Goal: Book appointment/travel/reservation

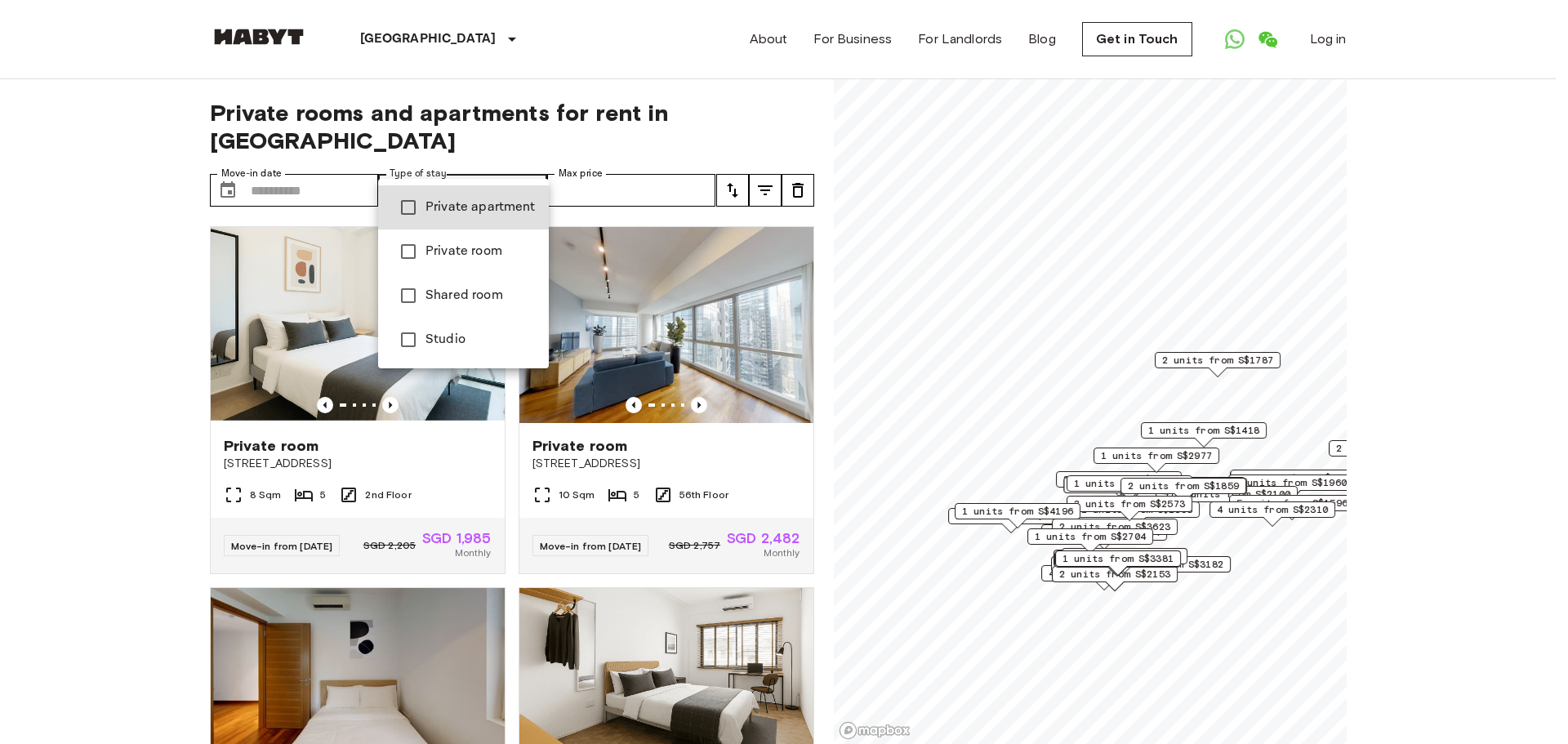
type input "**********"
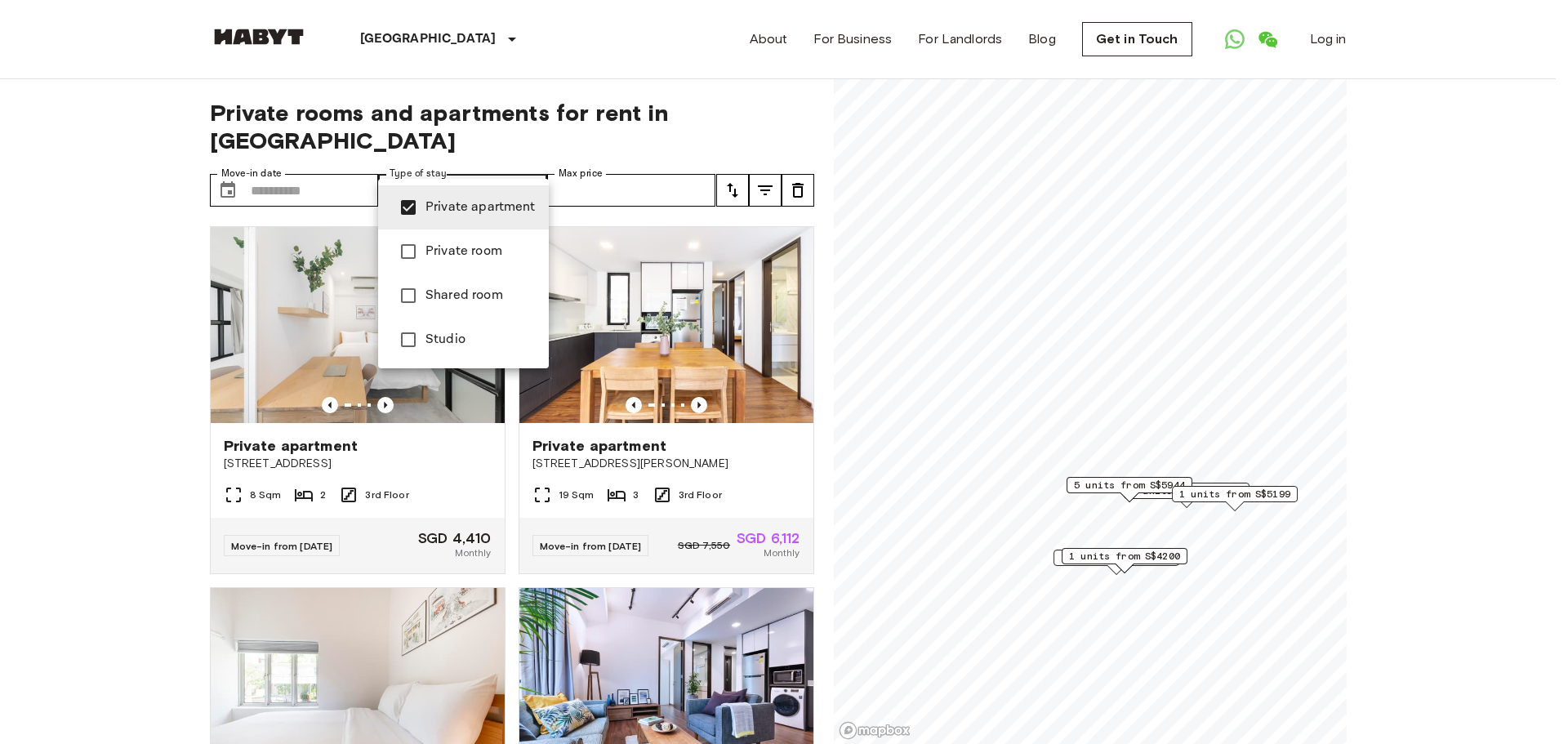
click at [315, 152] on div at bounding box center [784, 372] width 1568 height 744
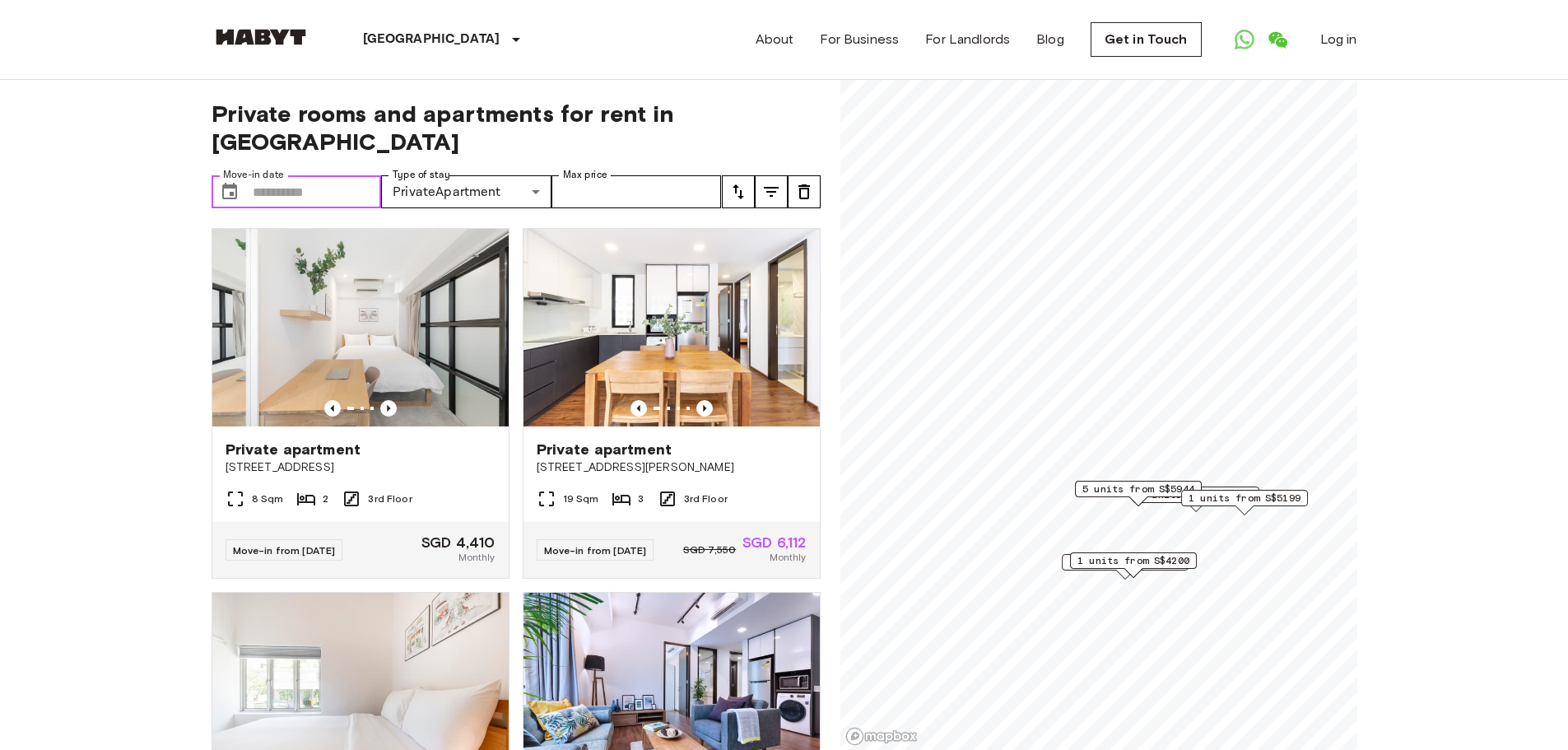
click at [310, 176] on input "Move-in date" at bounding box center [317, 192] width 129 height 33
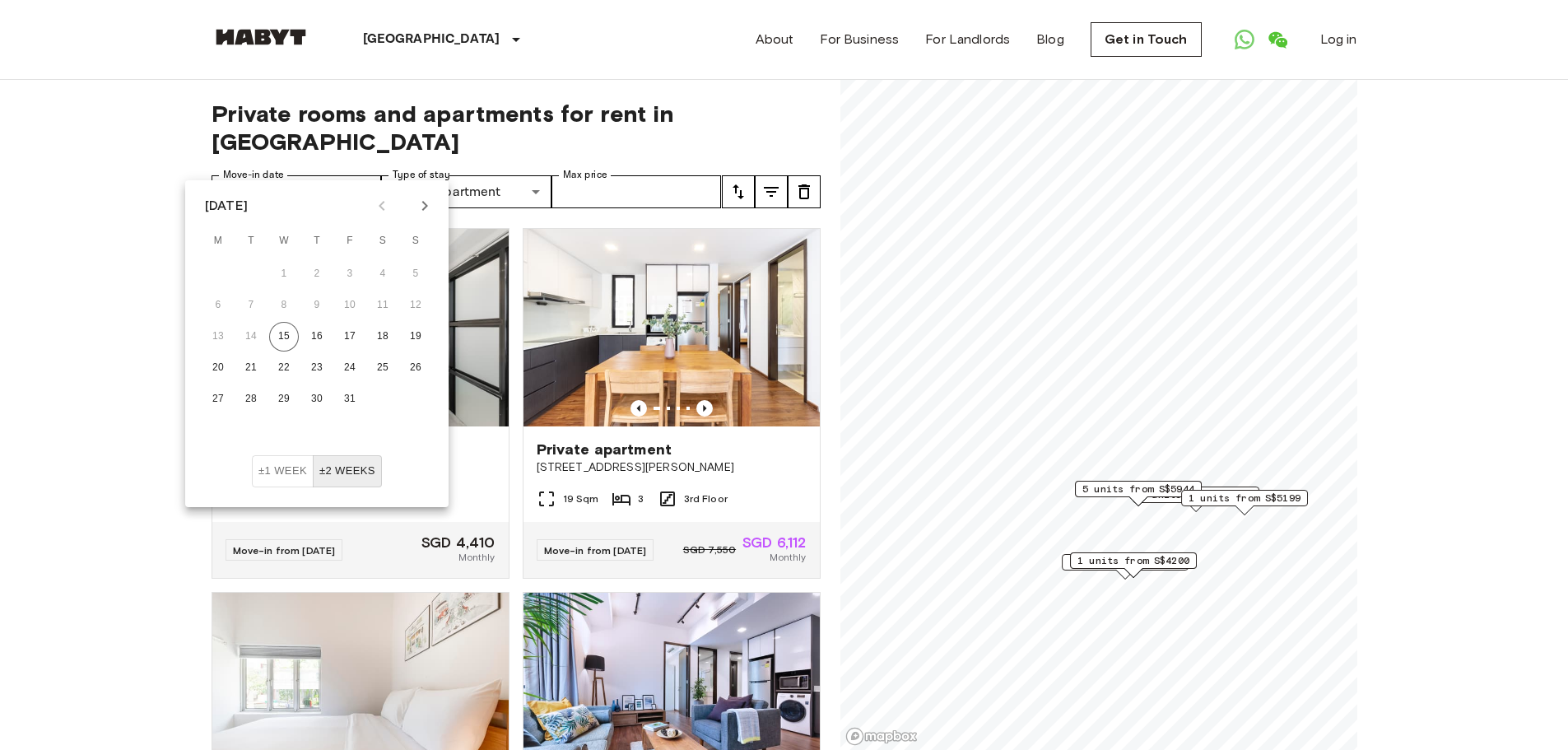
click at [424, 205] on icon "Next month" at bounding box center [424, 206] width 20 height 20
click at [314, 270] on button "1" at bounding box center [318, 275] width 30 height 30
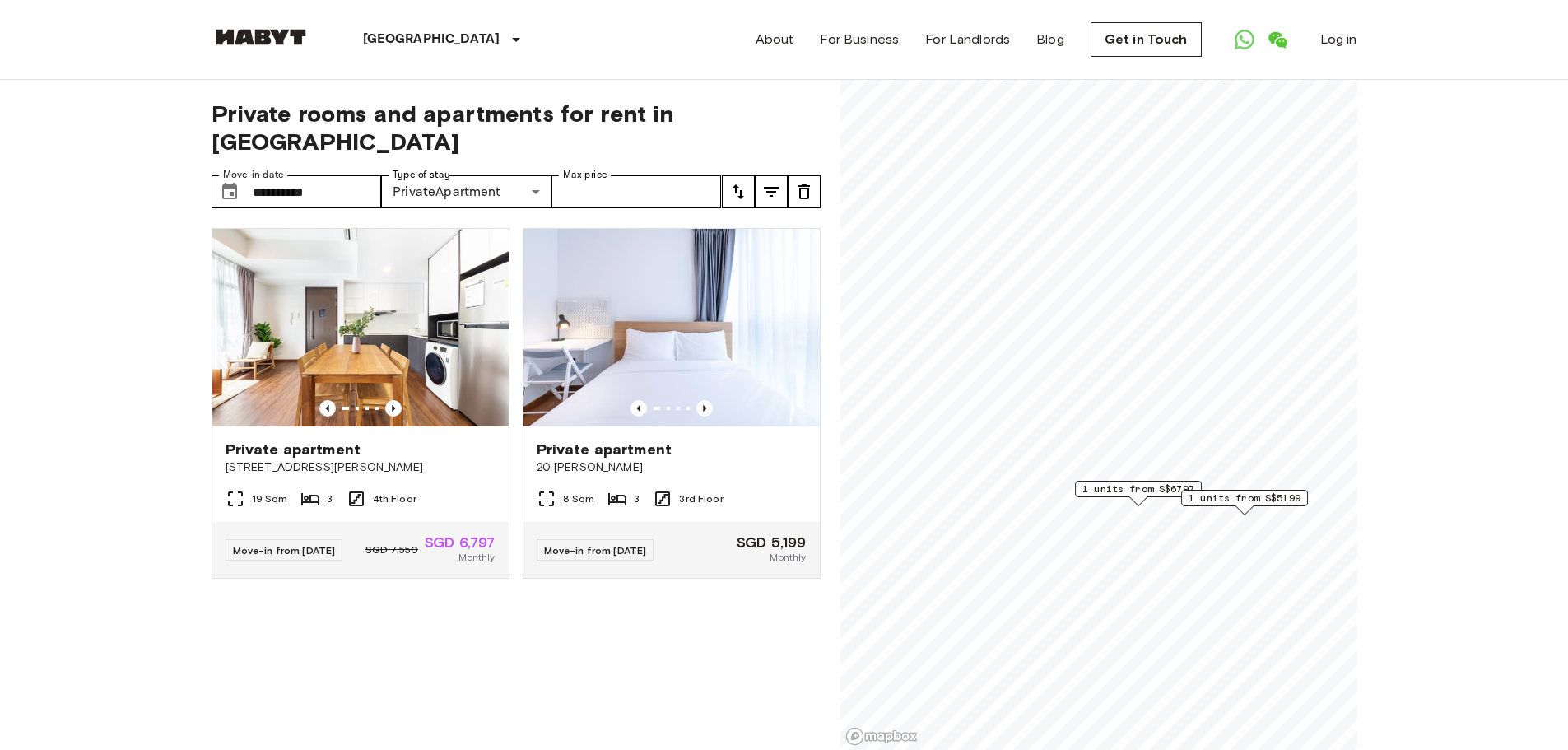
click at [386, 400] on icon "Previous image" at bounding box center [393, 408] width 16 height 16
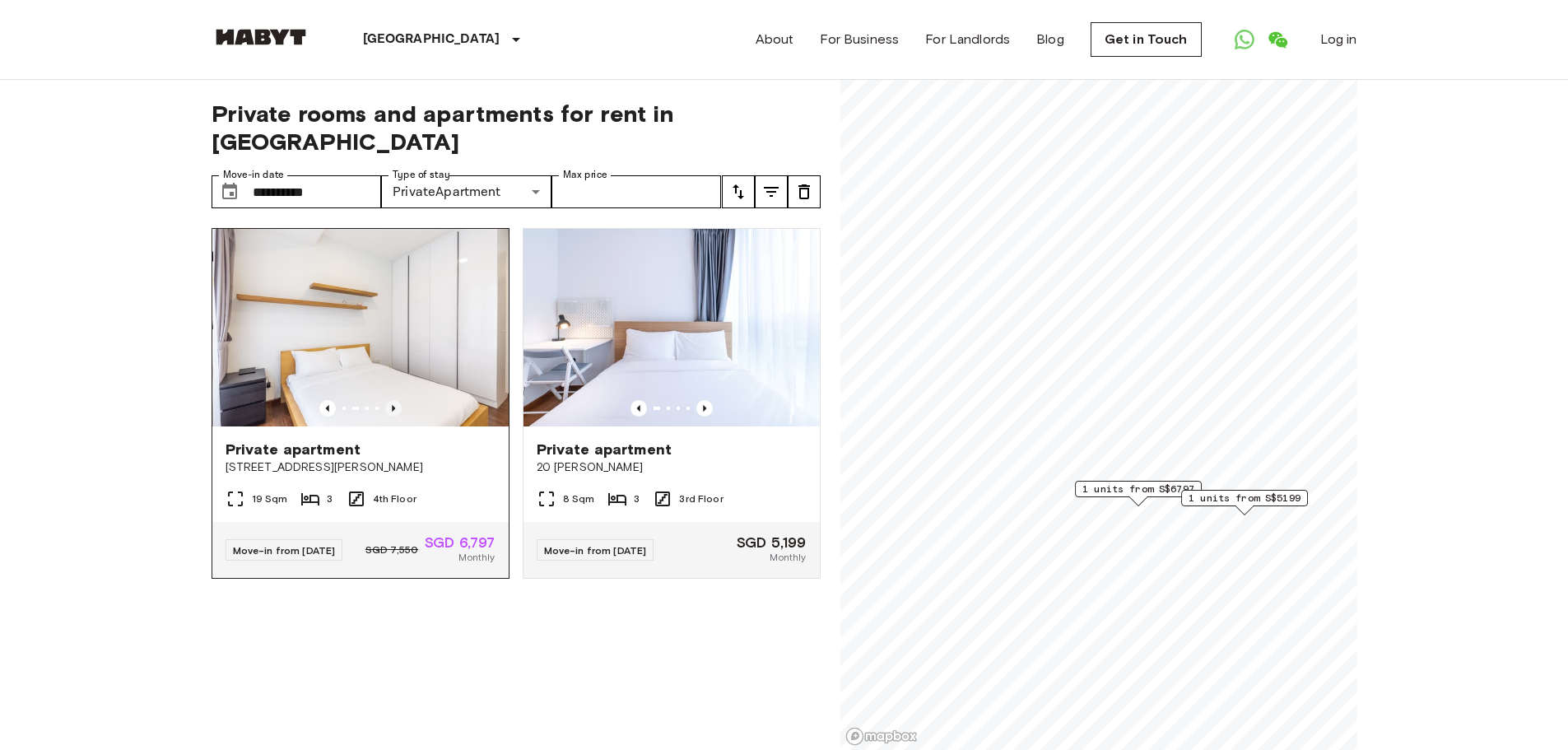
click at [386, 400] on icon "Previous image" at bounding box center [393, 408] width 16 height 16
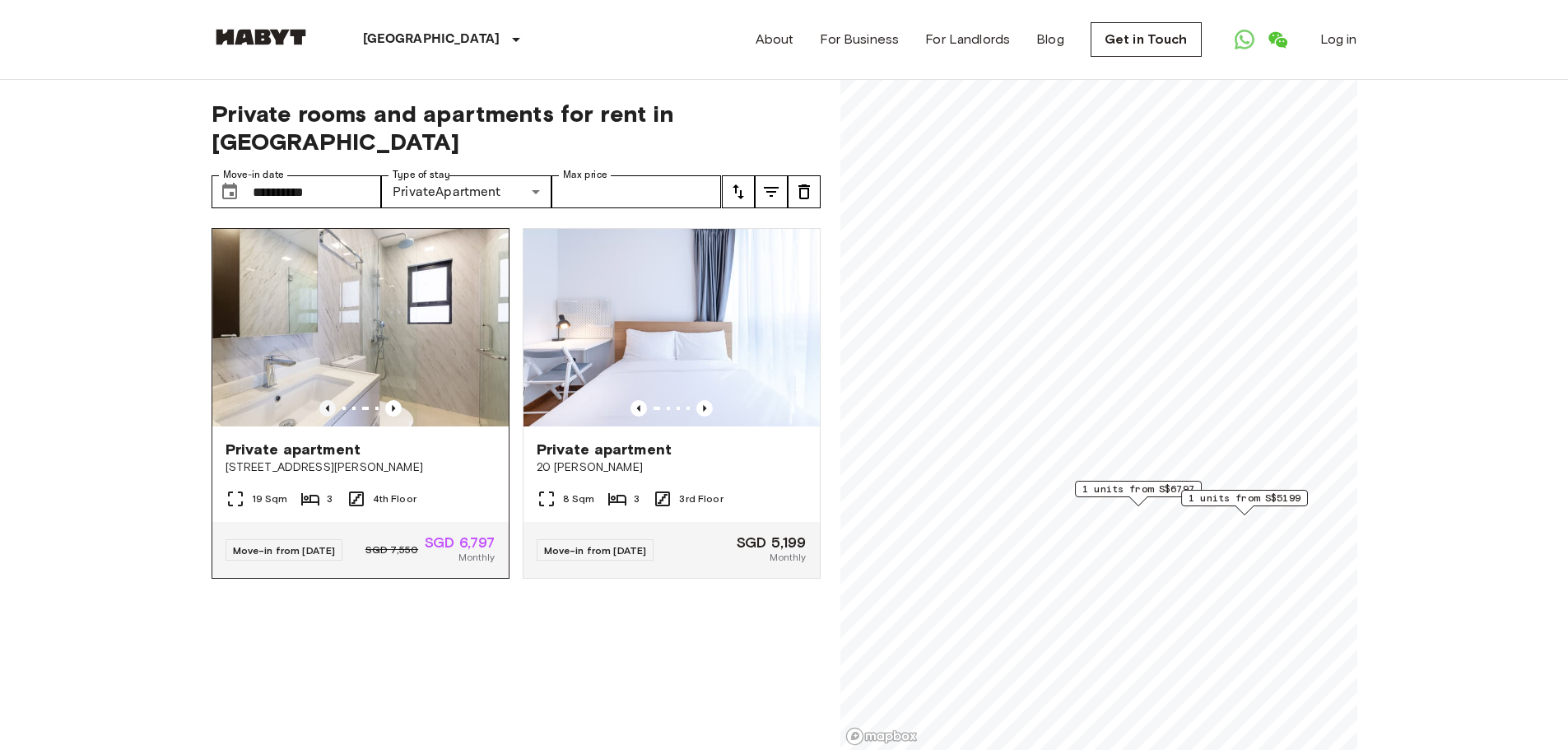
click at [320, 400] on icon "Previous image" at bounding box center [328, 408] width 16 height 16
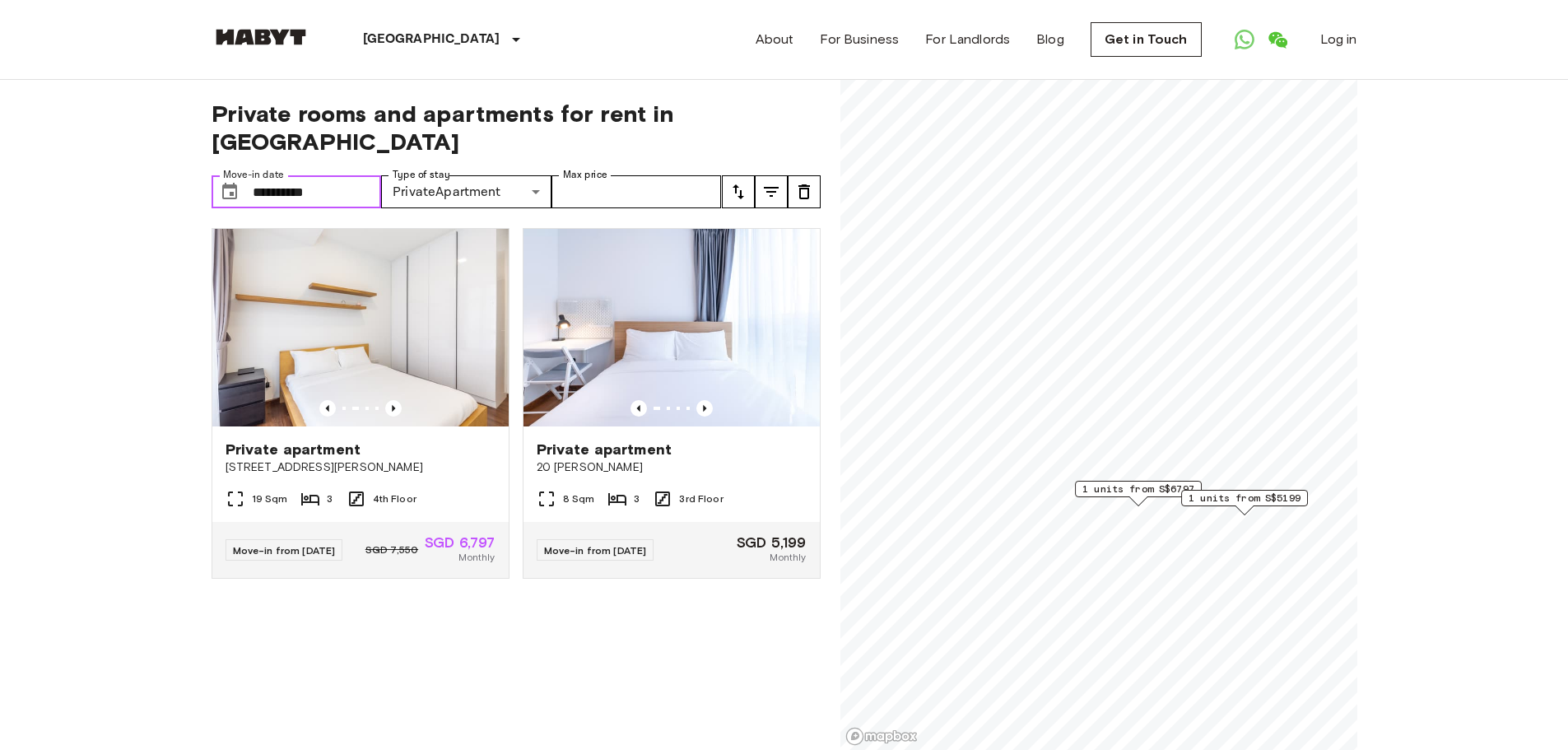
click at [307, 176] on input "**********" at bounding box center [317, 192] width 129 height 33
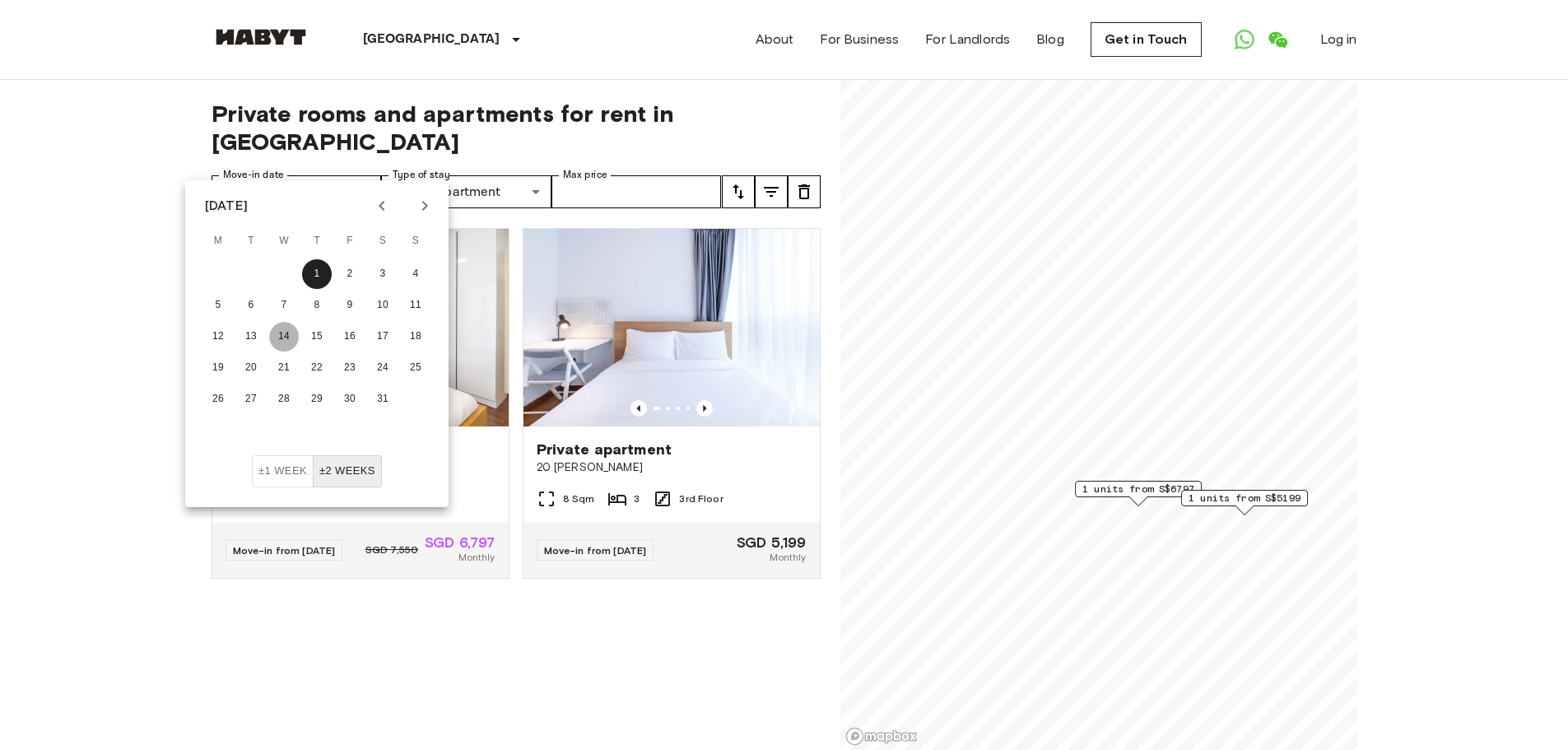
click at [279, 335] on button "14" at bounding box center [285, 337] width 30 height 30
type input "**********"
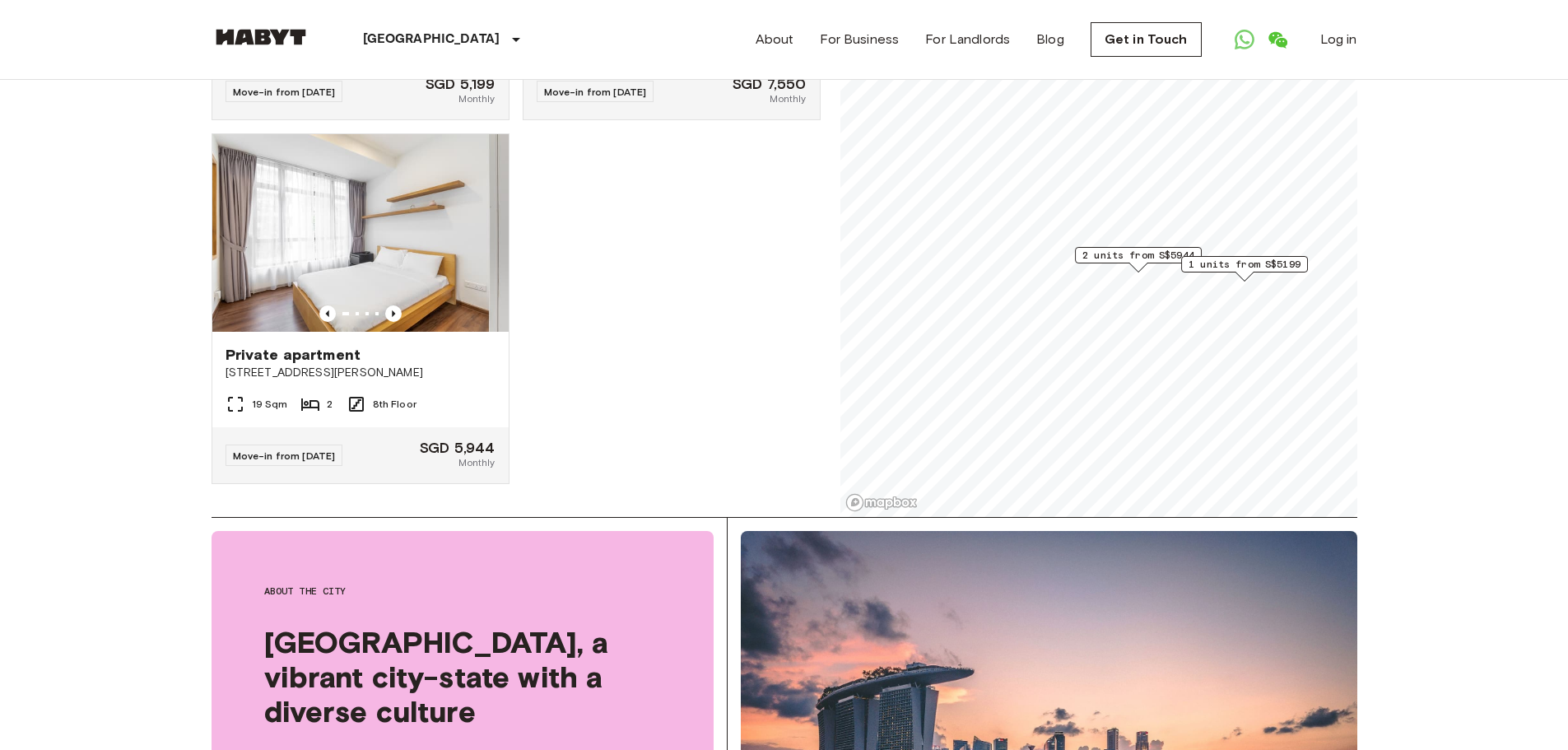
scroll to position [82, 0]
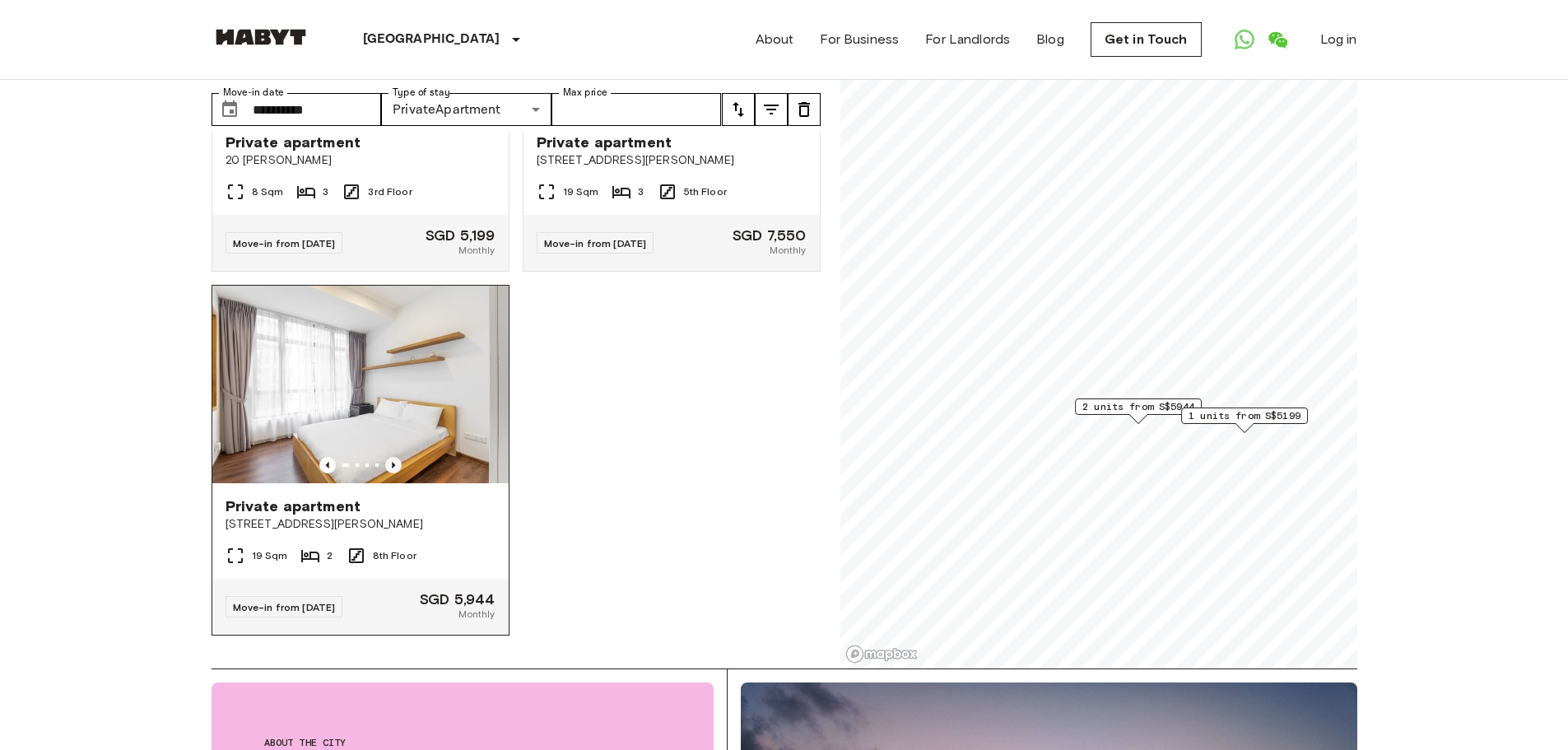
click at [387, 457] on icon "Previous image" at bounding box center [393, 465] width 16 height 16
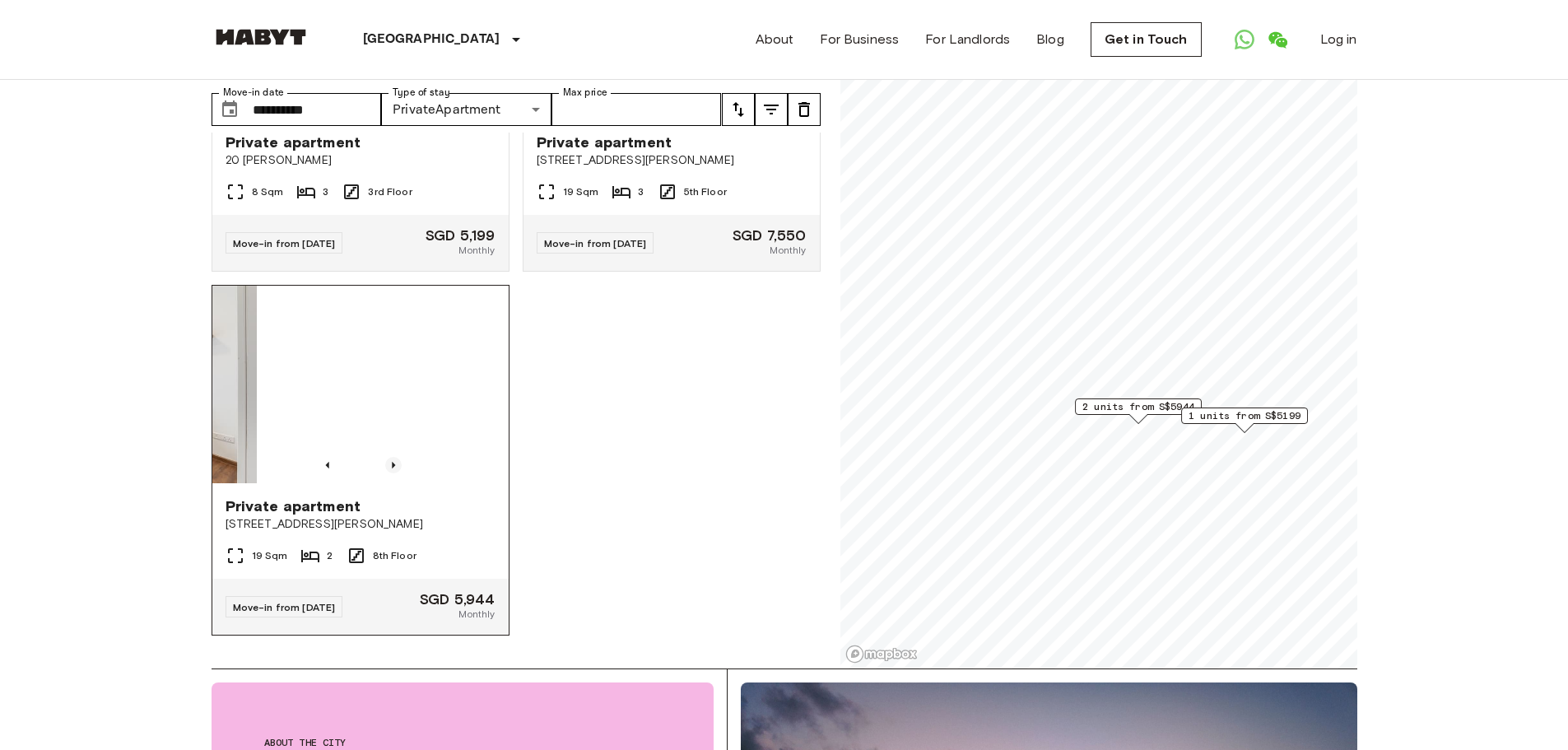
click at [387, 457] on icon "Previous image" at bounding box center [393, 465] width 16 height 16
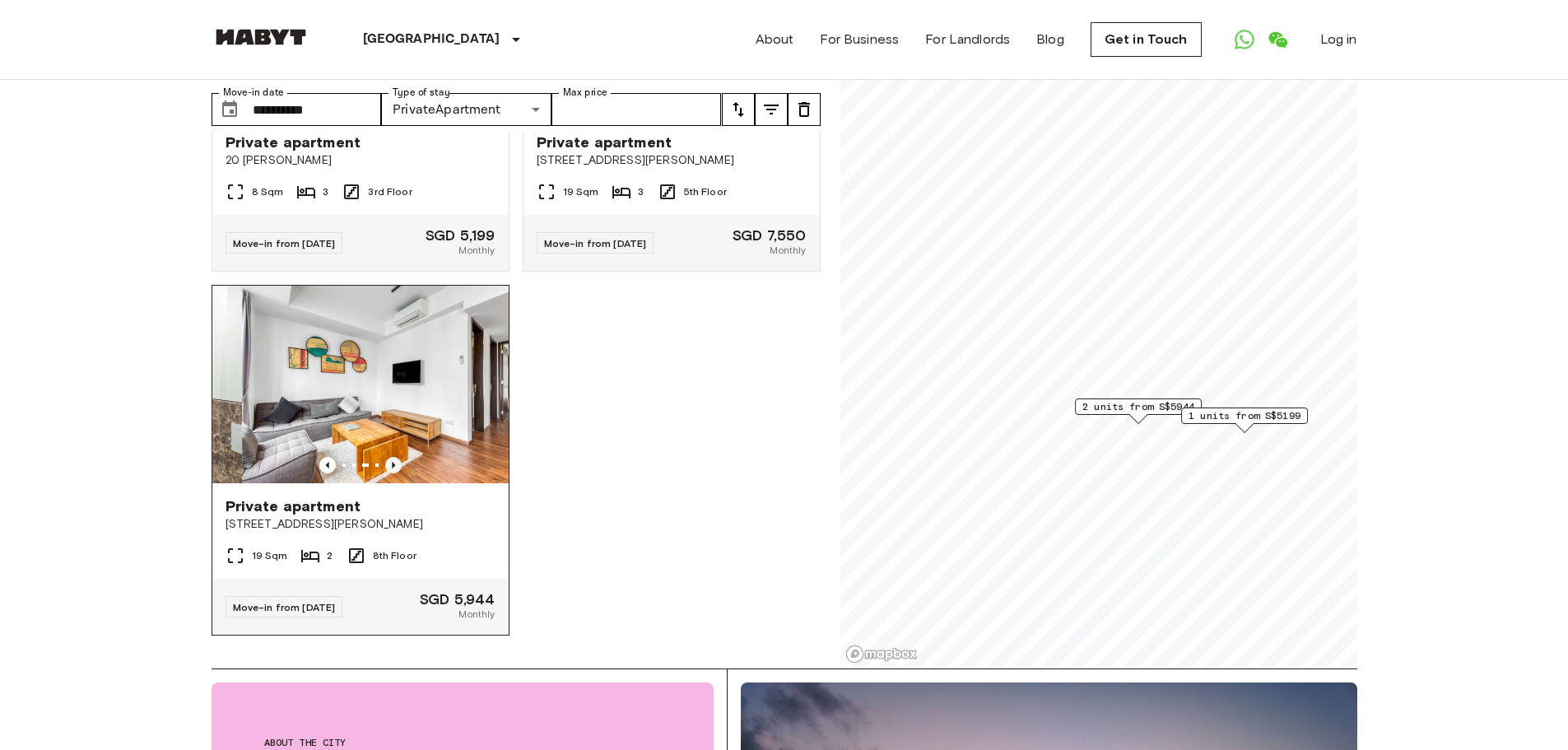
click at [387, 457] on icon "Previous image" at bounding box center [393, 465] width 16 height 16
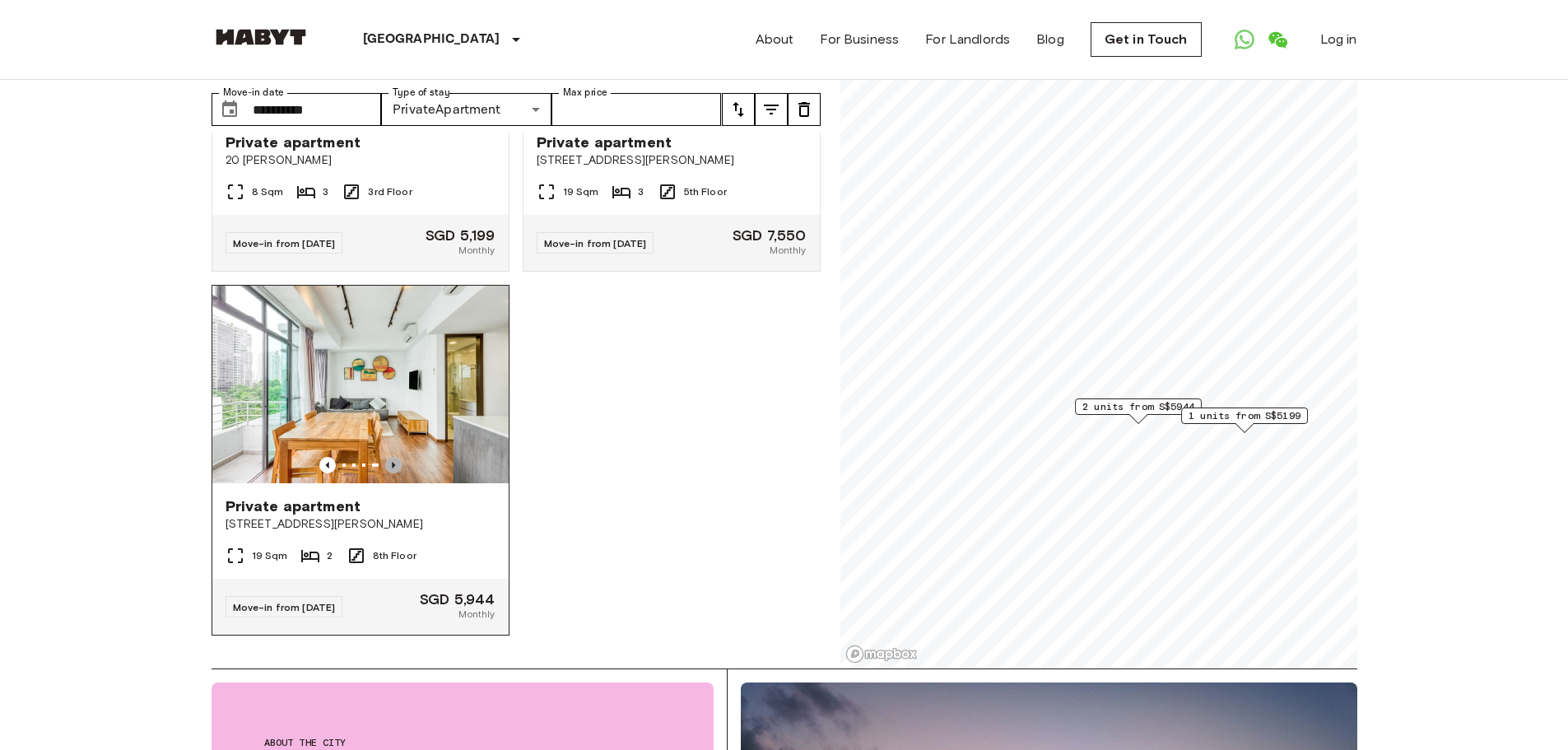
click at [387, 457] on icon "Previous image" at bounding box center [393, 465] width 16 height 16
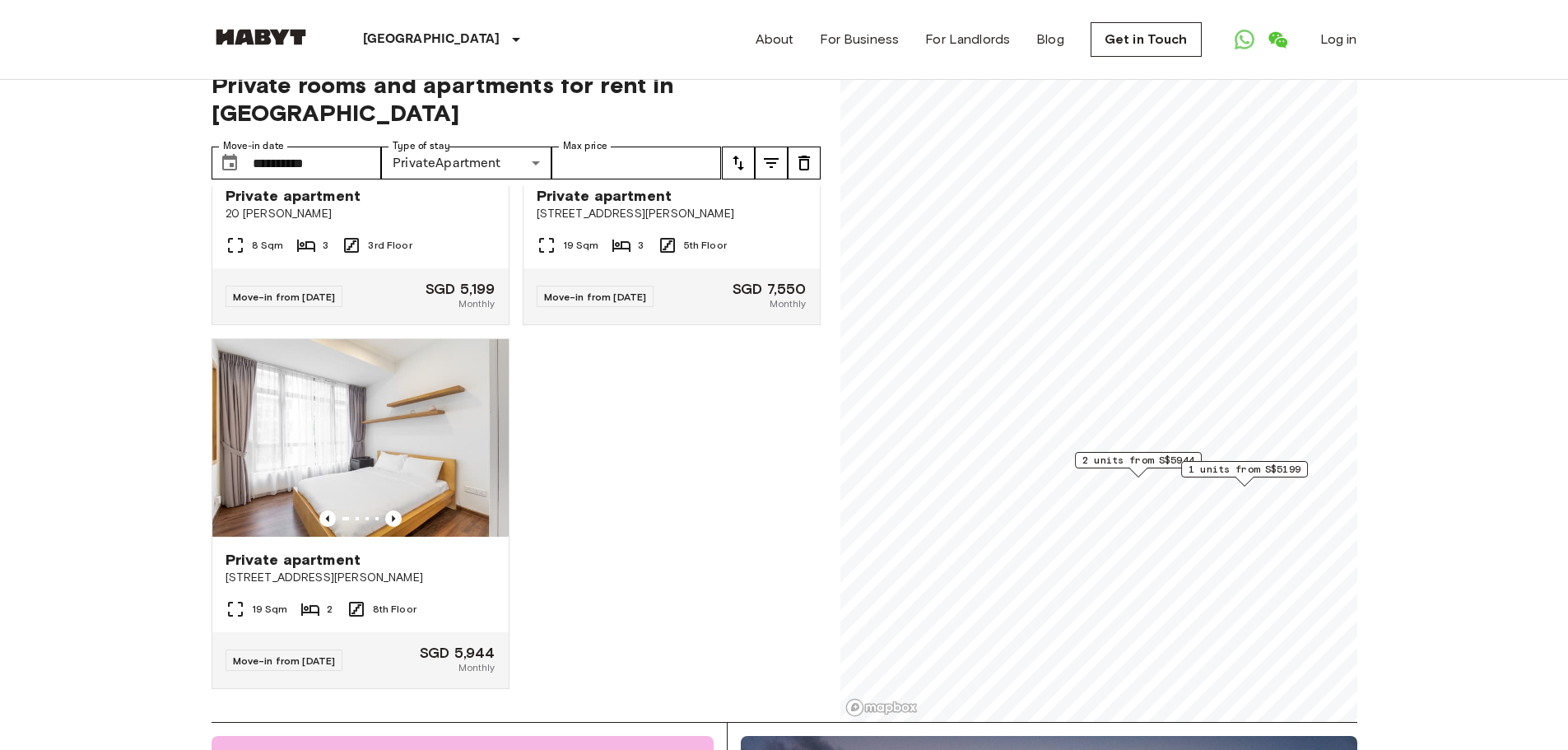
scroll to position [0, 0]
